Goal: Information Seeking & Learning: Learn about a topic

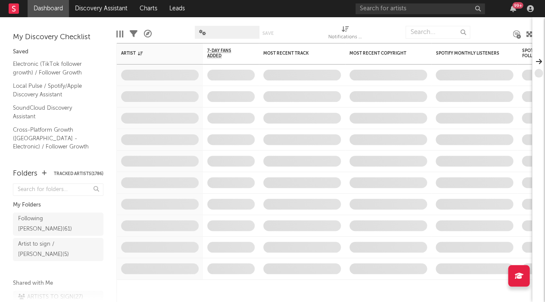
click at [429, 2] on div "99 +" at bounding box center [445, 8] width 181 height 17
click at [426, 7] on input "text" at bounding box center [419, 8] width 129 height 11
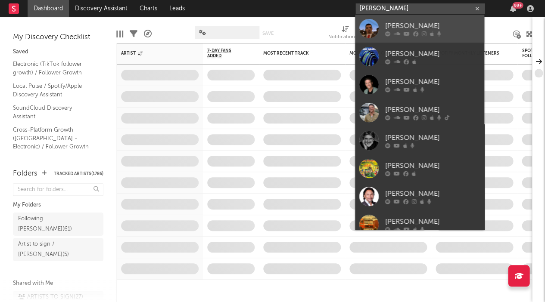
type input "henk"
click at [410, 31] on div at bounding box center [432, 33] width 95 height 5
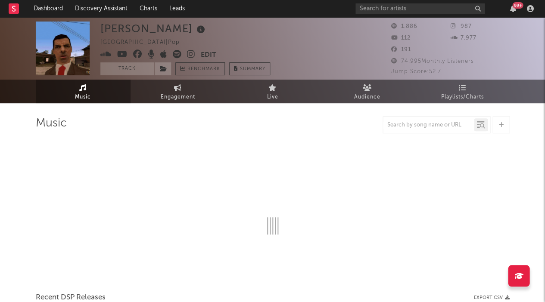
select select "6m"
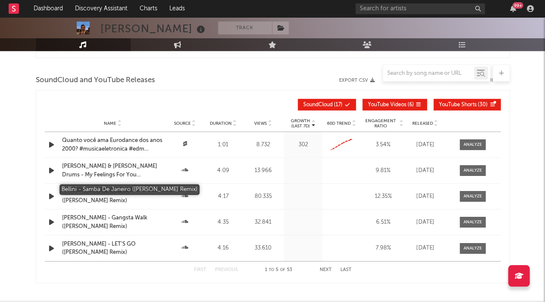
scroll to position [567, 0]
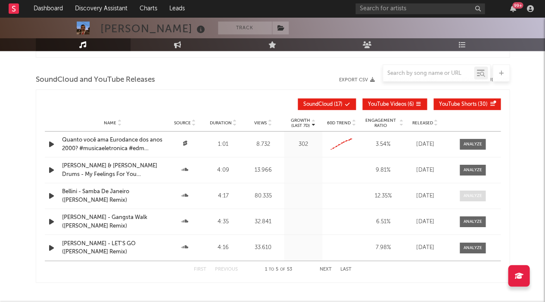
click at [475, 193] on div at bounding box center [472, 196] width 19 height 6
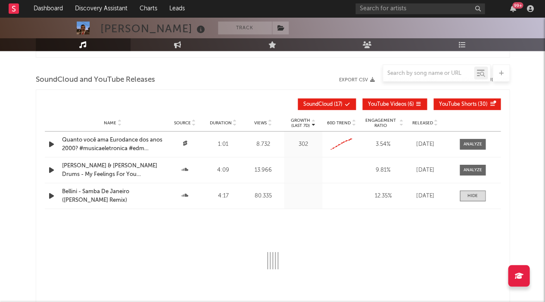
select select "All"
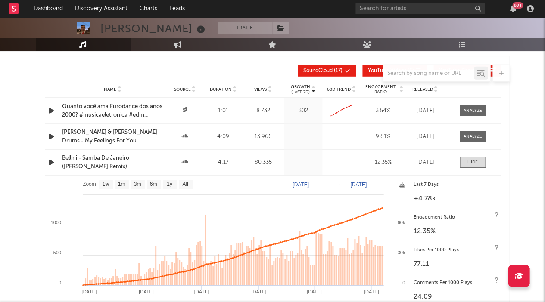
scroll to position [623, 0]
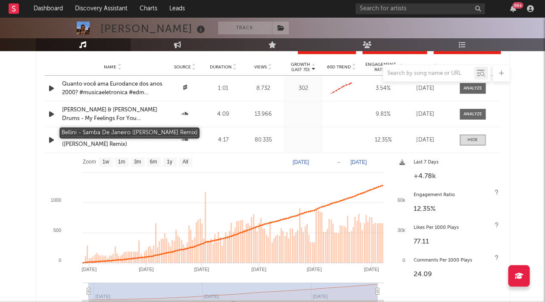
click at [104, 134] on div "Bellini - Samba De Janeiro (Henk Remix)" at bounding box center [113, 140] width 102 height 17
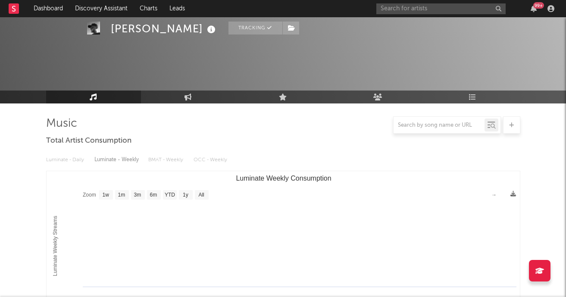
select select "1w"
select select "All"
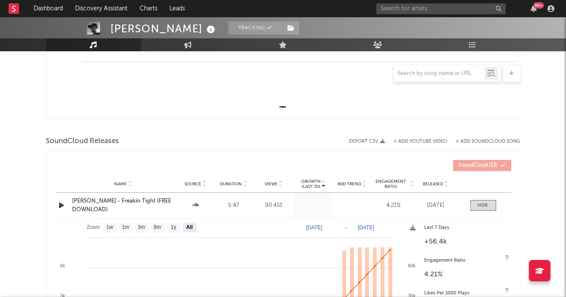
scroll to position [225, 0]
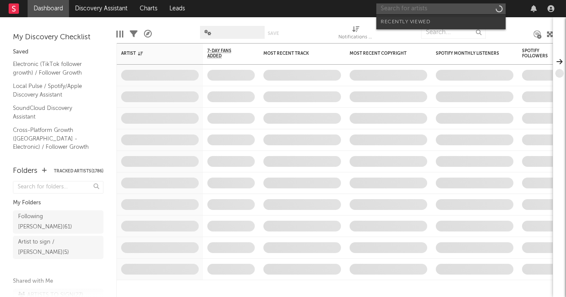
click at [411, 9] on input "text" at bounding box center [440, 8] width 129 height 11
paste input "https://soundcloud.com/henksounds/bellini-samba-de-janeiro-henk-remix"
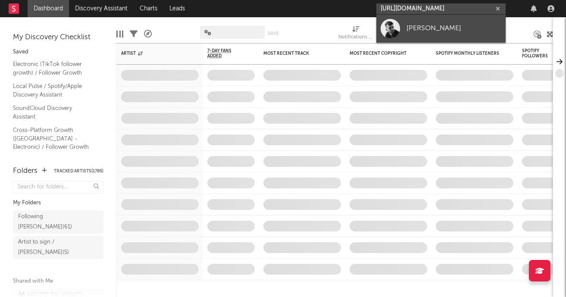
type input "https://soundcloud.com/henksounds/bellini-samba-de-janeiro-henk-remix"
click at [426, 28] on div "HENK" at bounding box center [453, 28] width 95 height 10
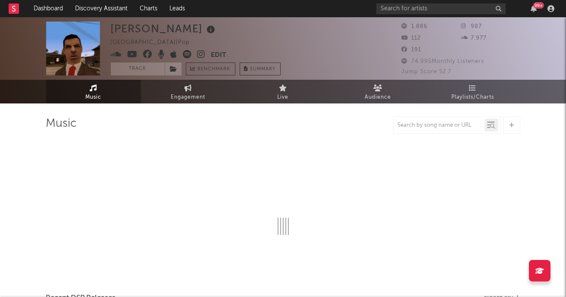
select select "6m"
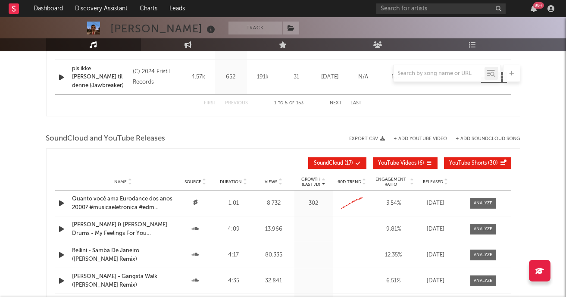
scroll to position [548, 0]
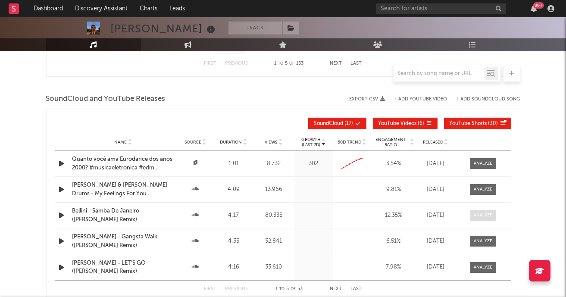
click at [484, 214] on div at bounding box center [482, 215] width 19 height 6
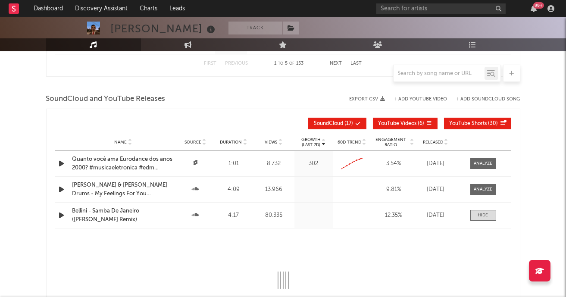
select select "All"
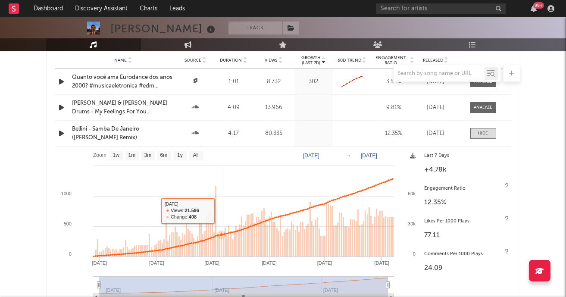
scroll to position [628, 0]
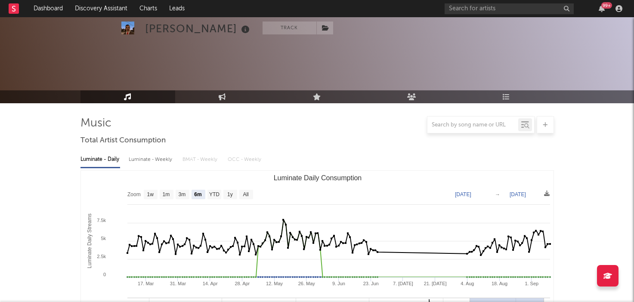
select select "6m"
select select "All"
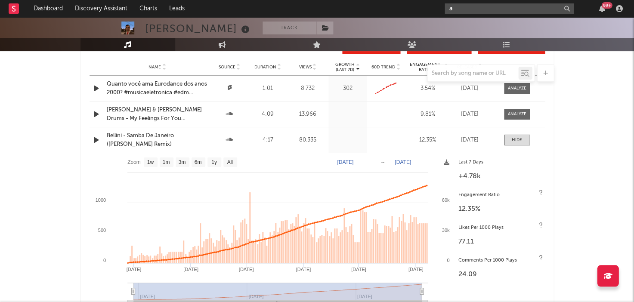
click at [492, 12] on input "a" at bounding box center [509, 8] width 129 height 11
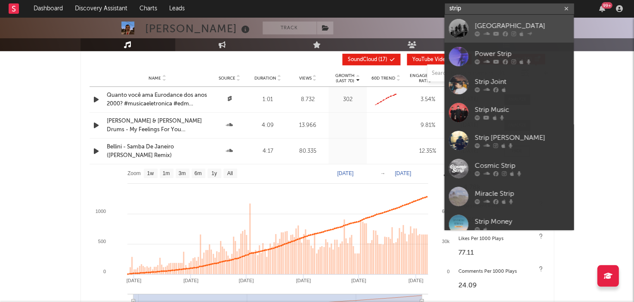
drag, startPoint x: 497, startPoint y: 32, endPoint x: 493, endPoint y: 18, distance: 14.7
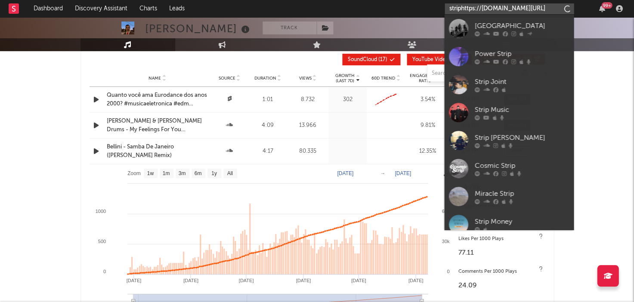
scroll to position [612, 0]
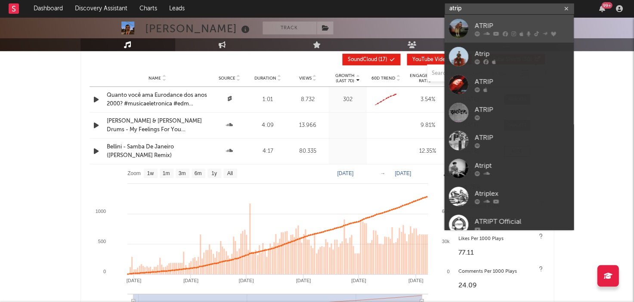
type input "atrip"
click at [480, 20] on link "ATRIP" at bounding box center [509, 29] width 129 height 28
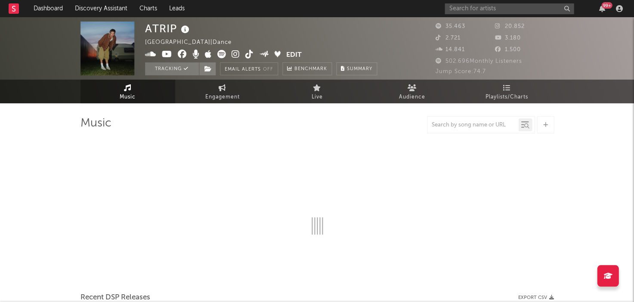
click at [185, 31] on icon at bounding box center [185, 30] width 12 height 12
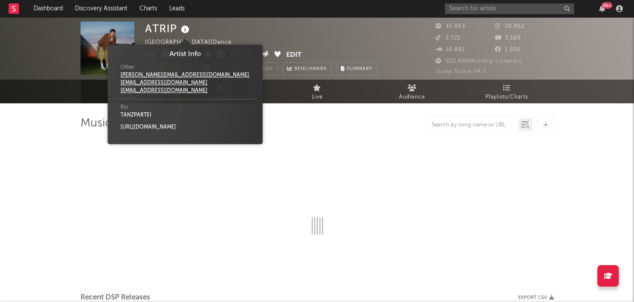
select select "6m"
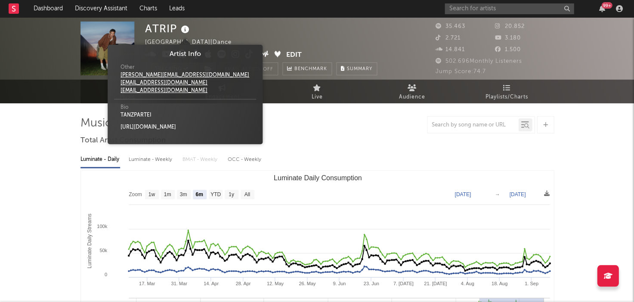
click at [282, 22] on div "ATRIP United Kingdom | Dance Edit Tracking Email Alerts Off Benchmark Summary" at bounding box center [261, 49] width 232 height 54
